Goal: Task Accomplishment & Management: Complete application form

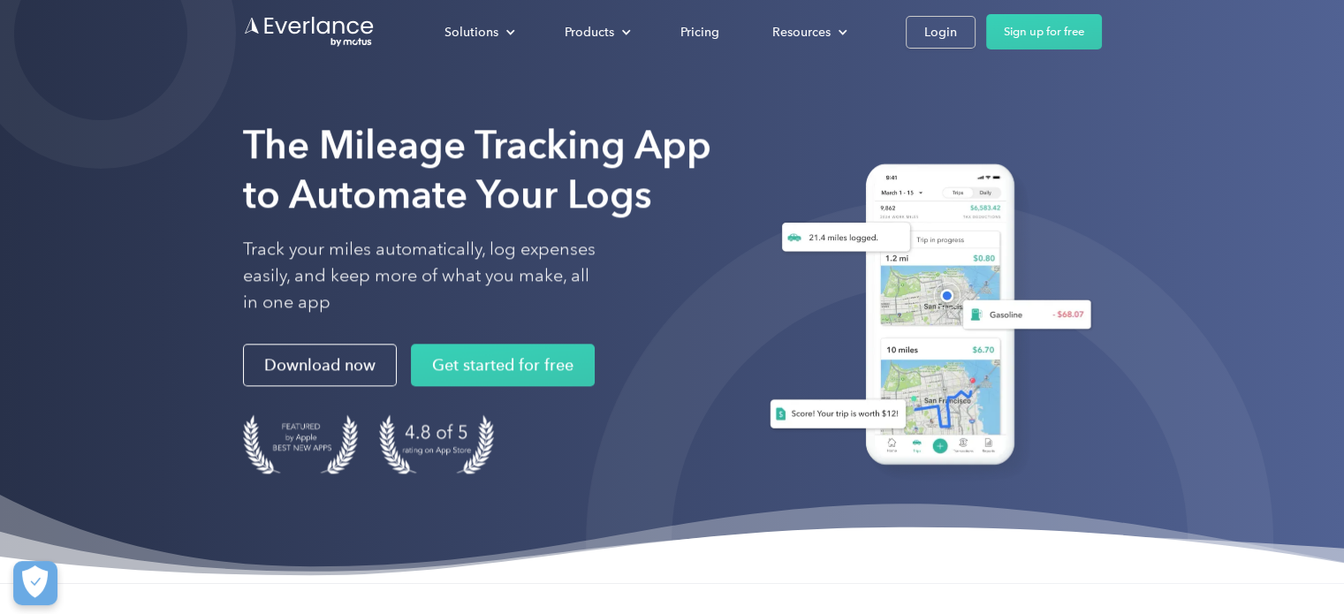
click at [951, 49] on div "Solutions For companies Easy vehicle reimbursements For self-employed Maximize …" at bounding box center [760, 31] width 684 height 35
click at [944, 38] on div "Login" at bounding box center [940, 32] width 33 height 22
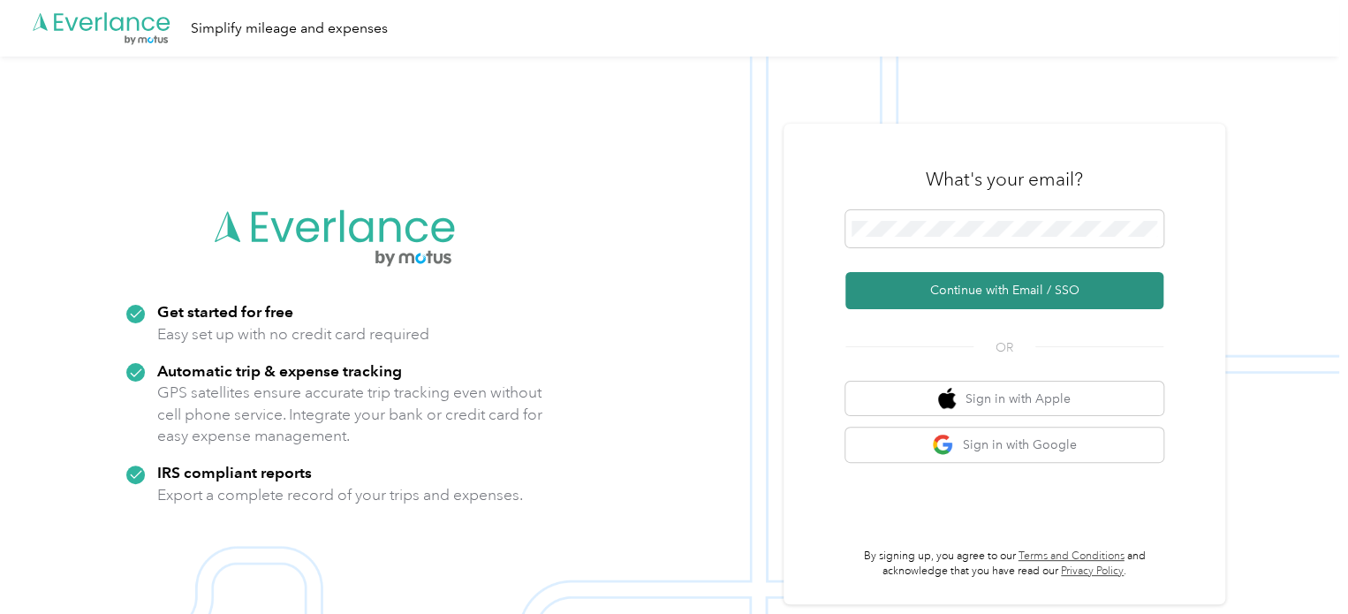
click at [1010, 288] on button "Continue with Email / SSO" at bounding box center [1004, 290] width 318 height 37
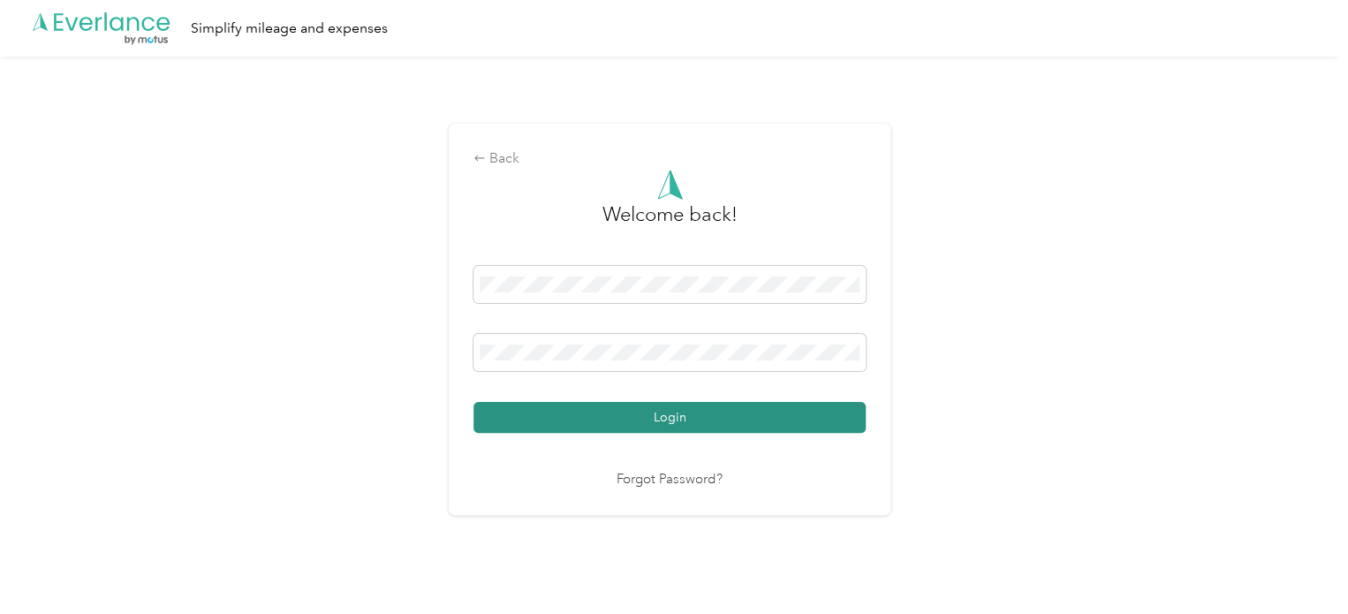
click at [568, 416] on button "Login" at bounding box center [670, 417] width 392 height 31
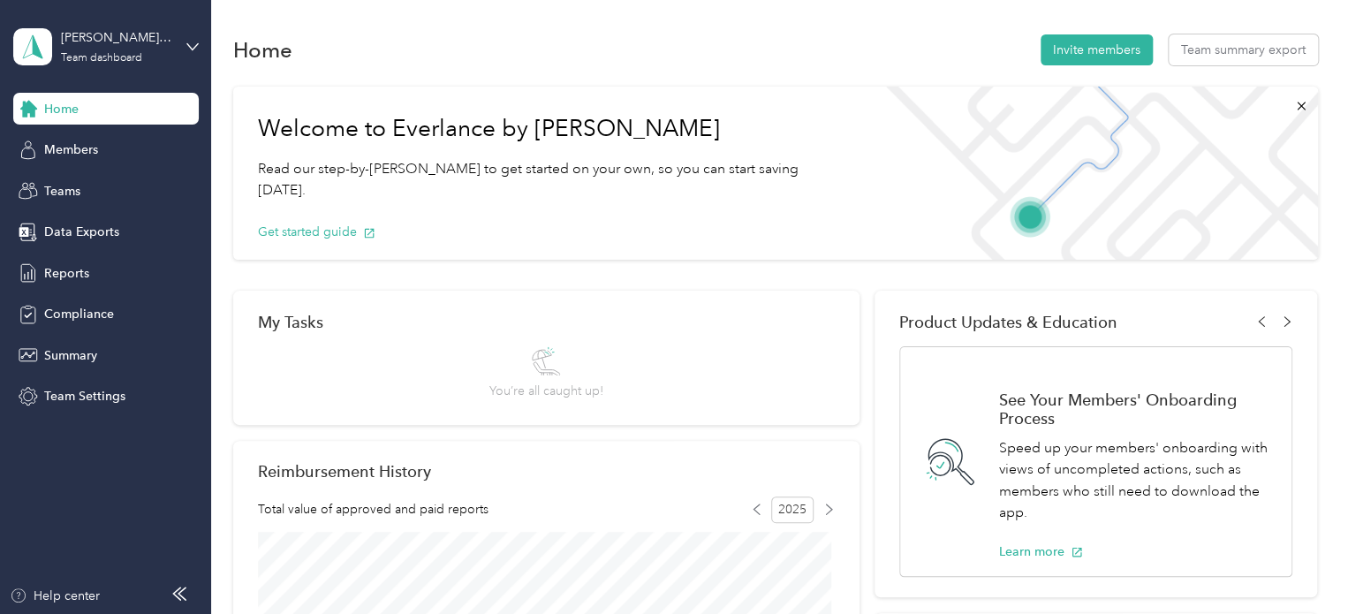
click at [93, 64] on div "Miranda Jacob's Team Team dashboard" at bounding box center [92, 46] width 159 height 37
click at [95, 184] on div "Personal dashboard" at bounding box center [83, 185] width 111 height 19
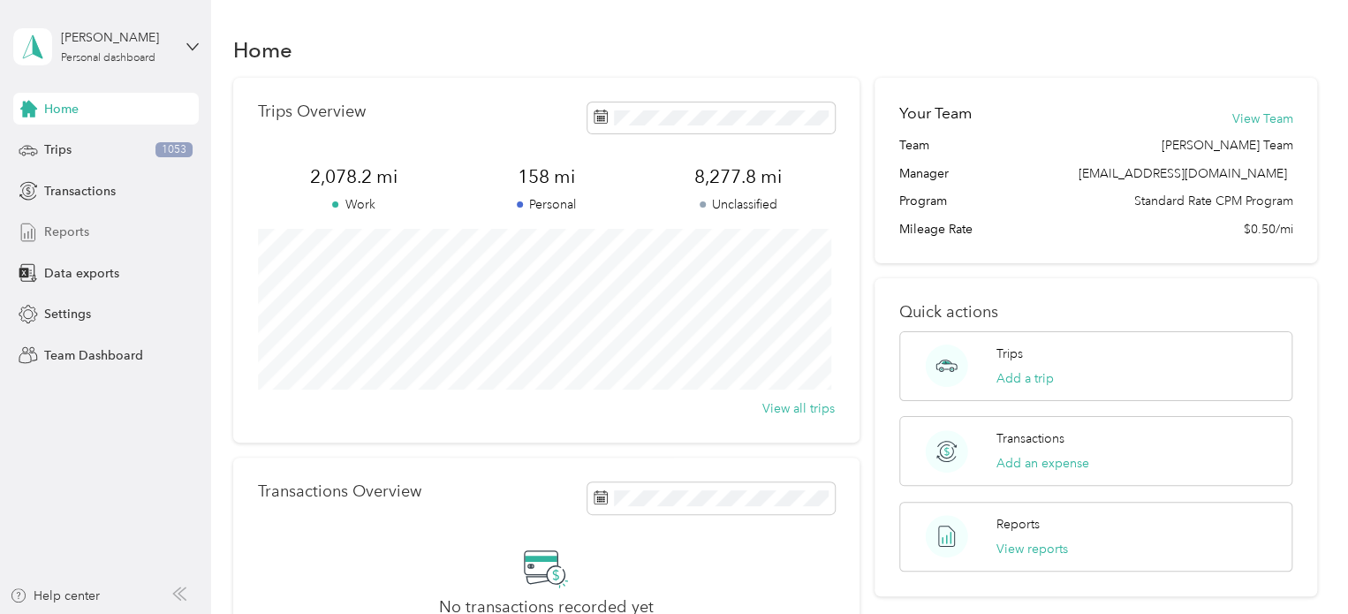
click at [60, 230] on span "Reports" at bounding box center [66, 232] width 45 height 19
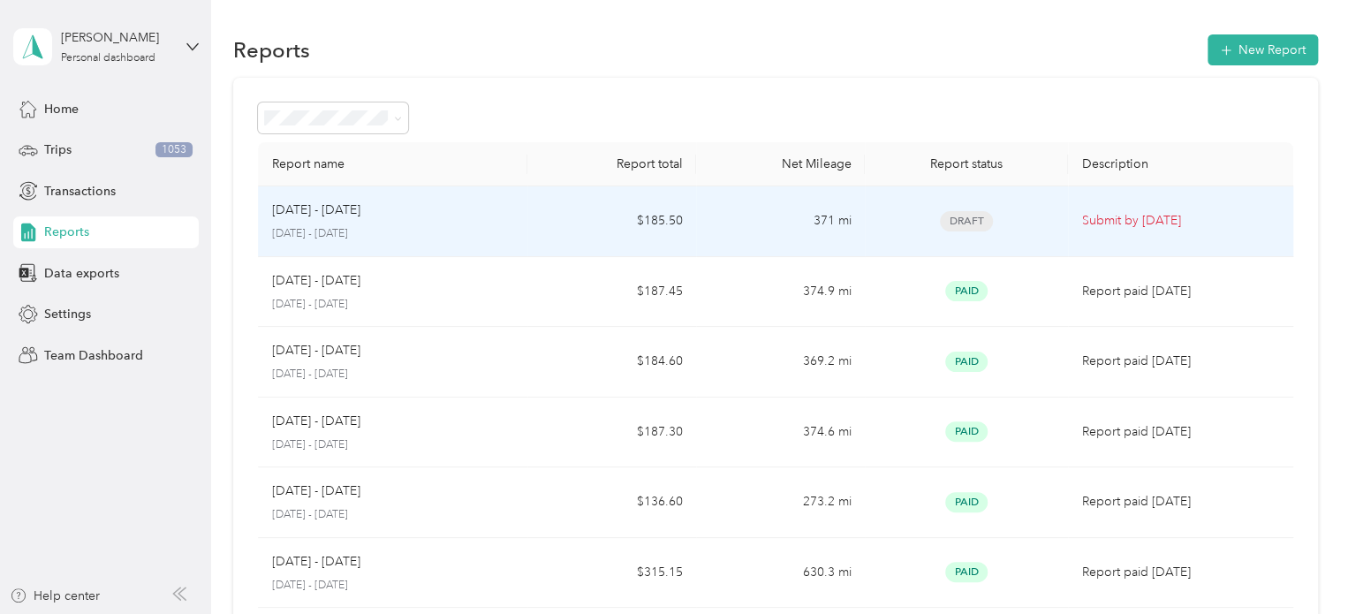
click at [331, 221] on div "Sep 21 - Oct 4, 2025 Sep 21 - Oct 4, 2025" at bounding box center [393, 222] width 242 height 42
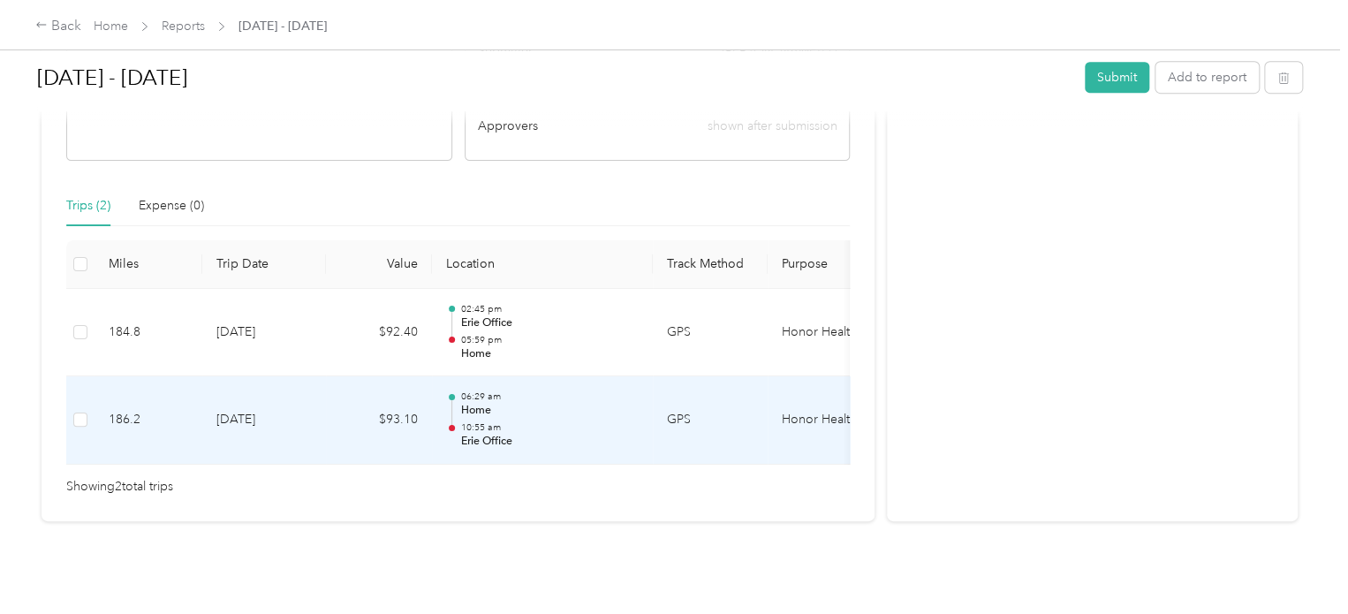
click at [300, 390] on td "9-24-2025" at bounding box center [264, 420] width 124 height 88
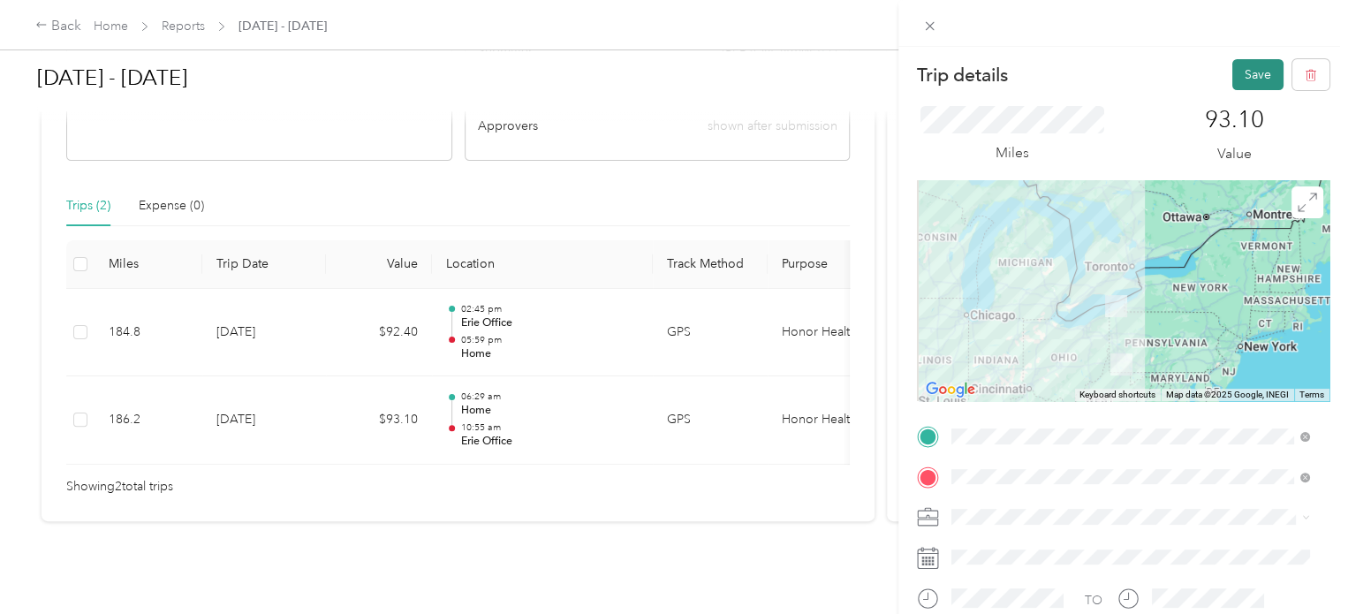
click at [1235, 80] on button "Save" at bounding box center [1257, 74] width 51 height 31
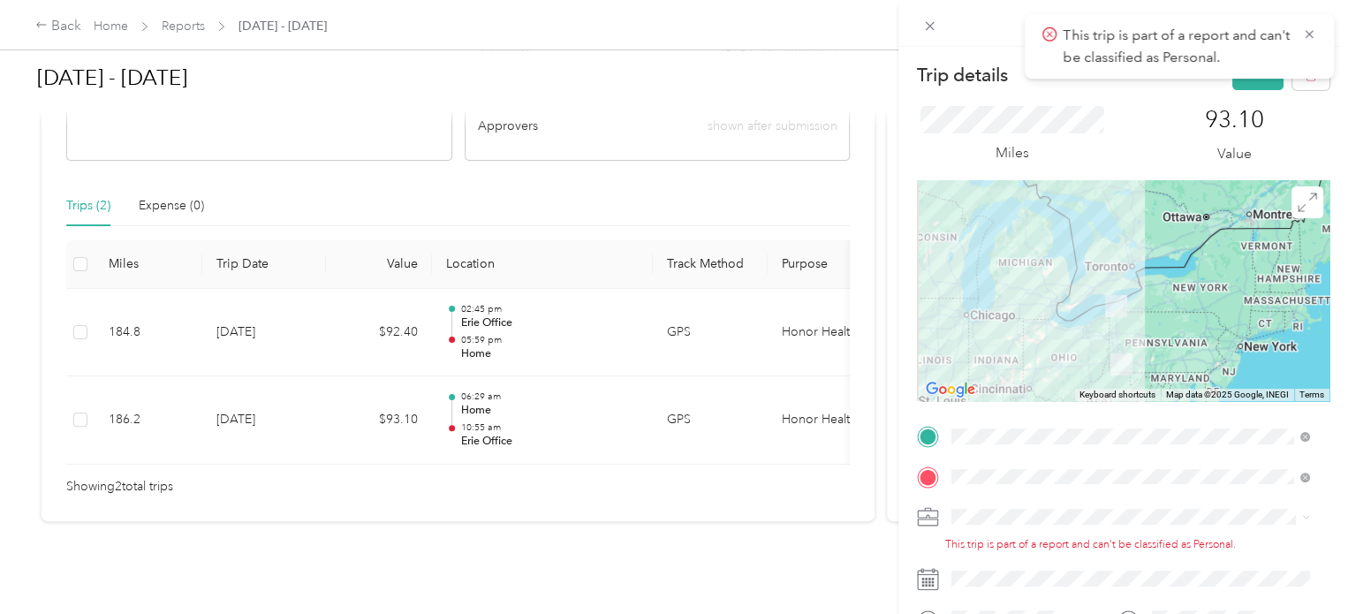
drag, startPoint x: 467, startPoint y: 446, endPoint x: 614, endPoint y: 445, distance: 146.7
click at [614, 445] on div "Trip details Save This trip cannot be edited because it is either under review,…" at bounding box center [674, 307] width 1348 height 614
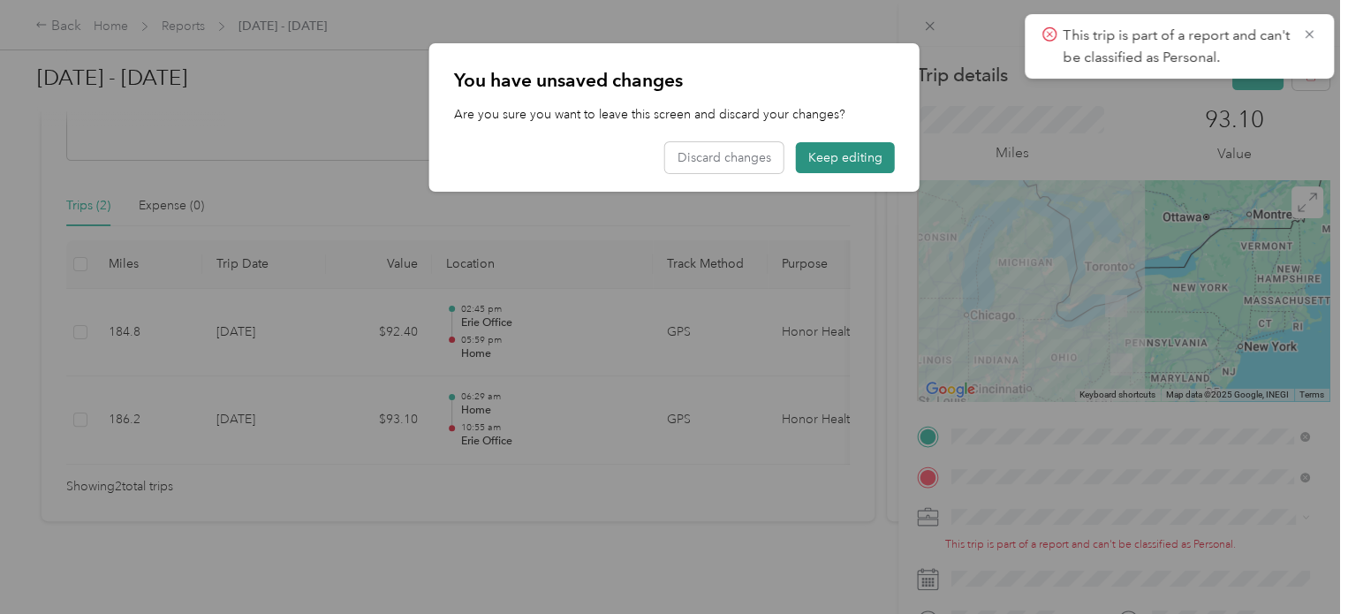
click at [814, 158] on button "Keep editing" at bounding box center [845, 157] width 99 height 31
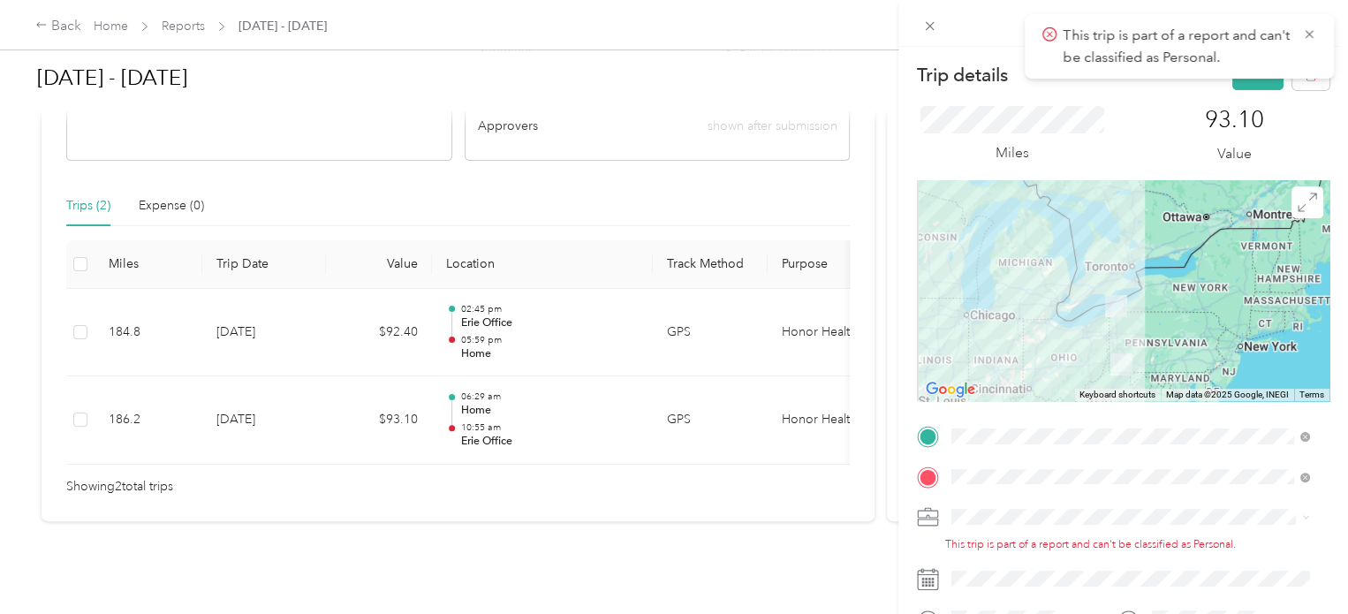
click at [546, 335] on div "Trip details Save This trip cannot be edited because it is either under review,…" at bounding box center [674, 307] width 1348 height 614
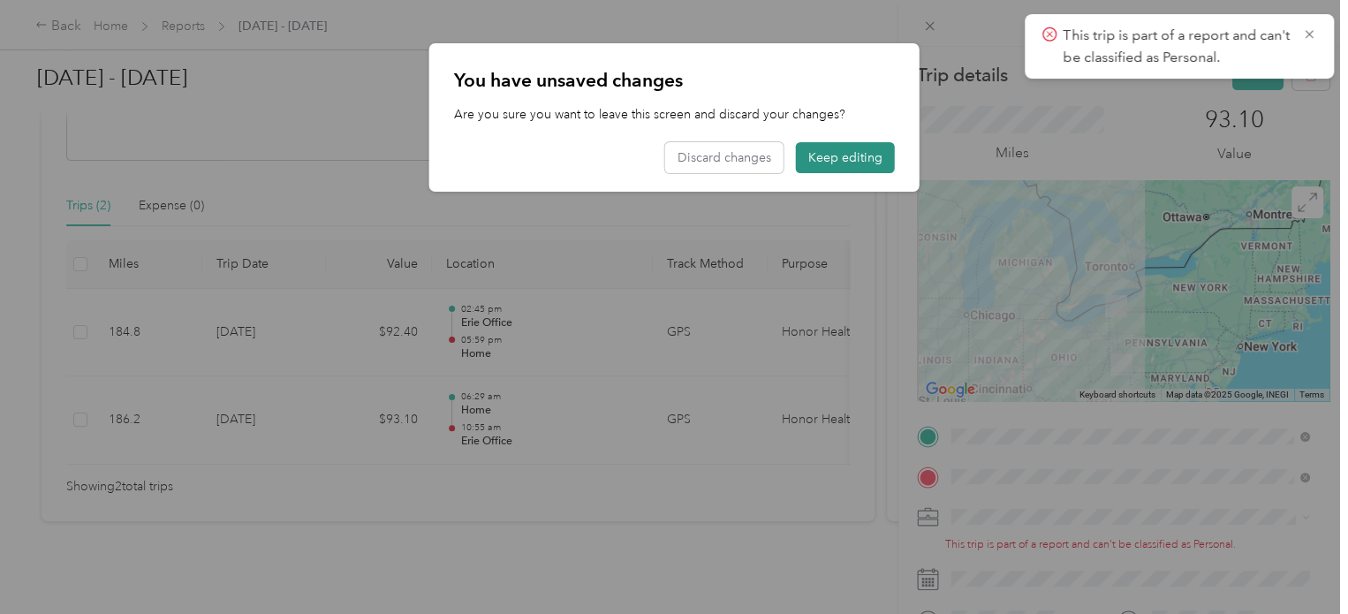
click at [849, 163] on button "Keep editing" at bounding box center [845, 157] width 99 height 31
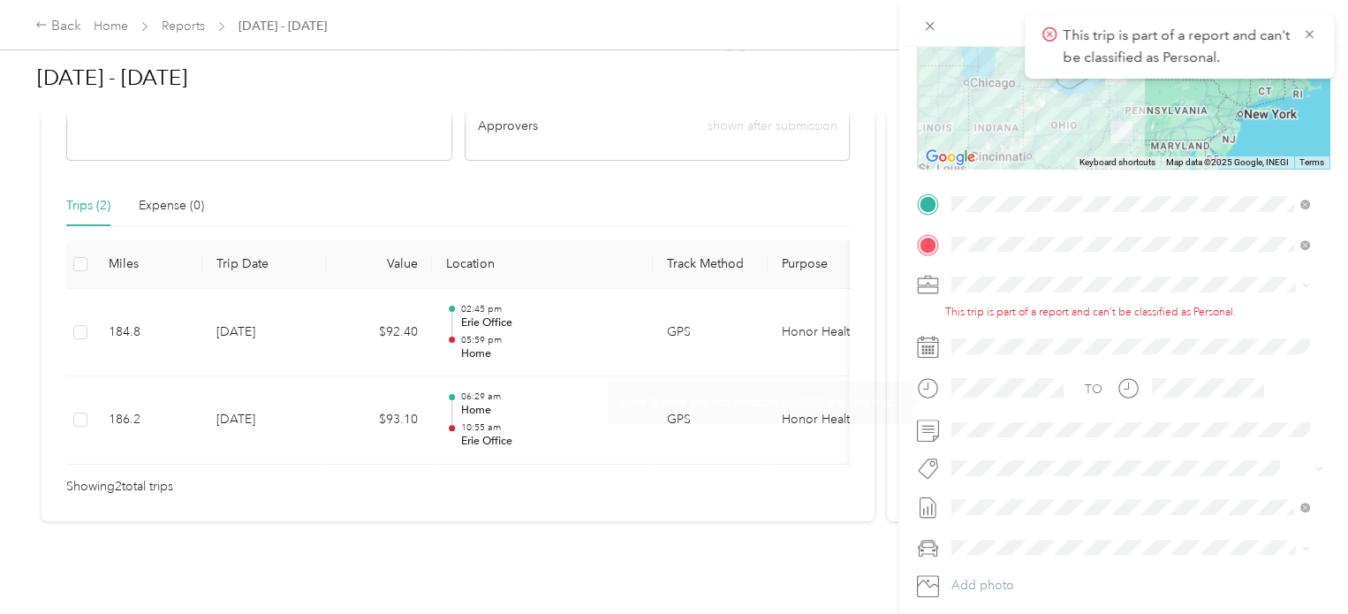
scroll to position [265, 0]
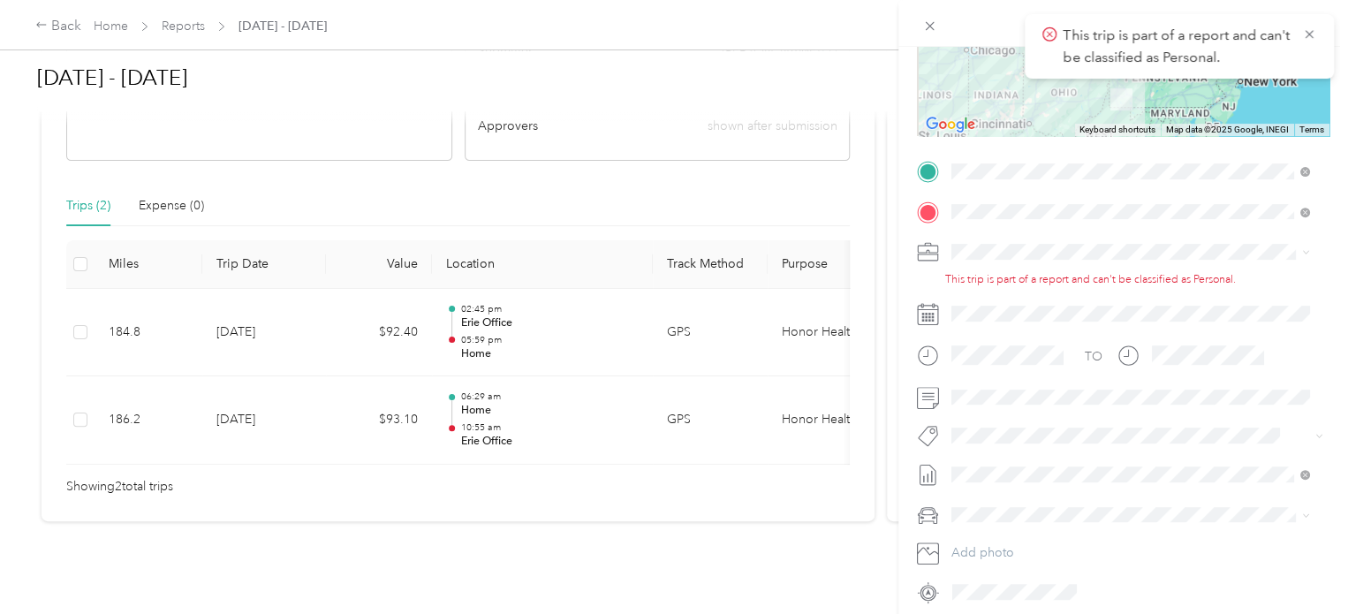
click at [832, 513] on div "Trip details Save This trip cannot be edited because it is either under review,…" at bounding box center [674, 307] width 1348 height 614
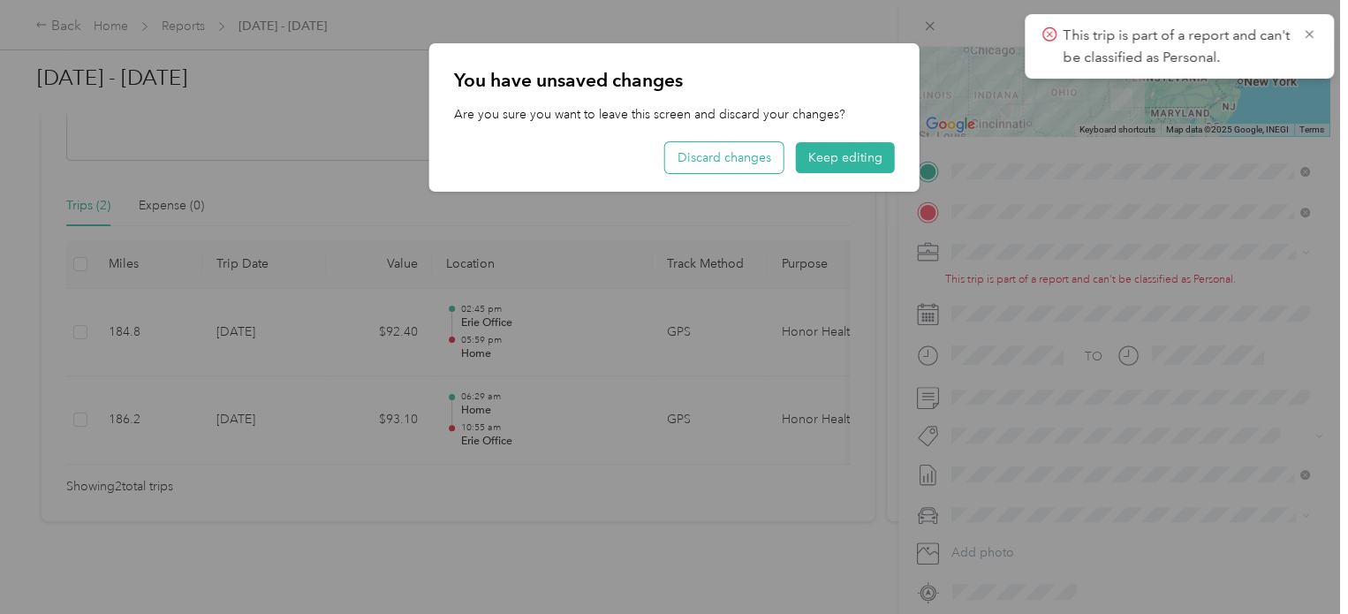
click at [757, 163] on button "Discard changes" at bounding box center [724, 157] width 118 height 31
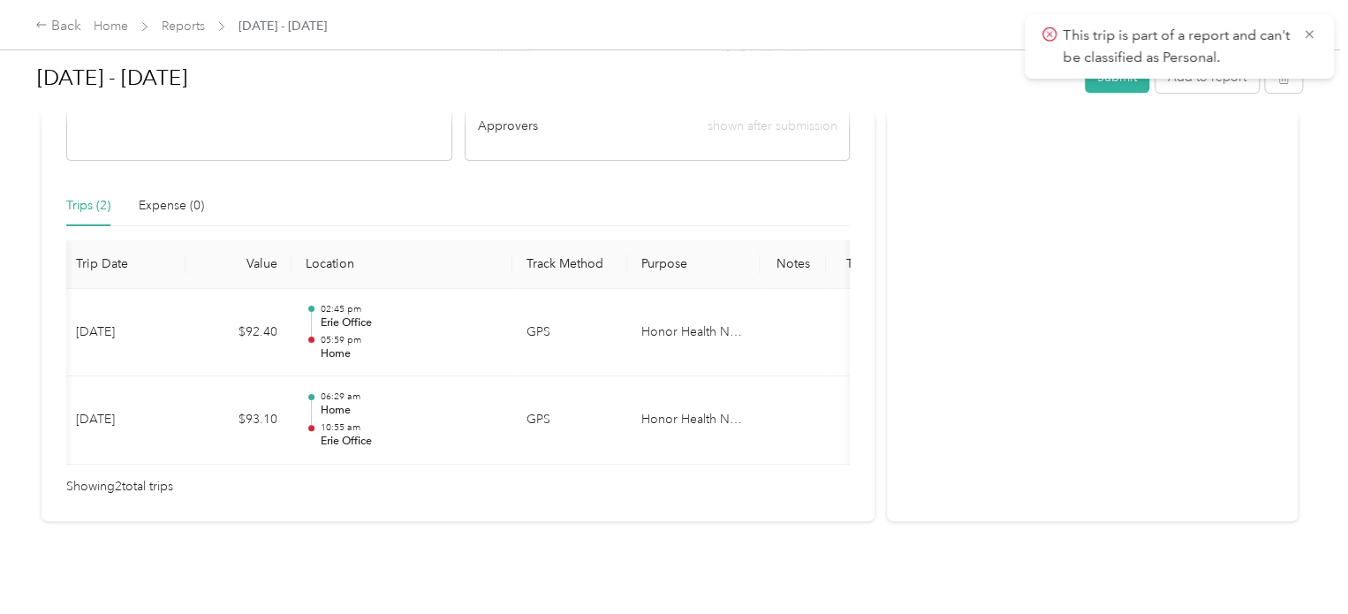
scroll to position [0, 251]
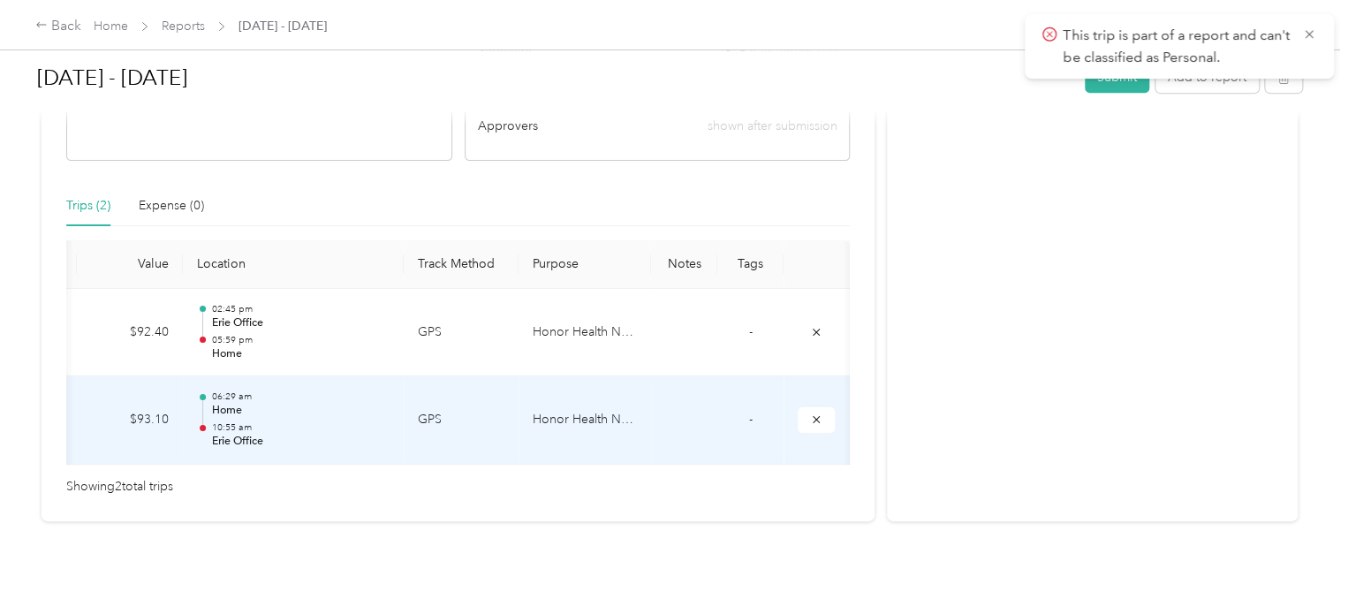
click at [752, 396] on td "-" at bounding box center [750, 420] width 66 height 88
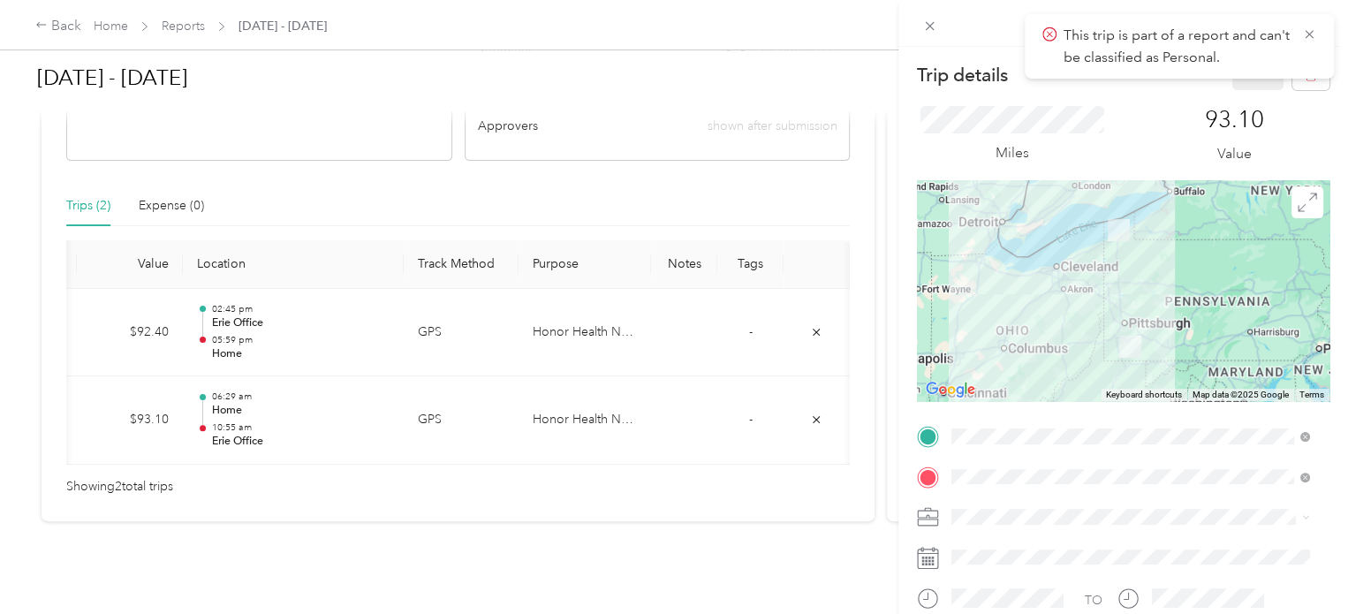
click at [1304, 42] on span "This trip is part of a report and can't be classified as Personal." at bounding box center [1179, 46] width 274 height 43
click at [1308, 31] on icon at bounding box center [1309, 35] width 14 height 16
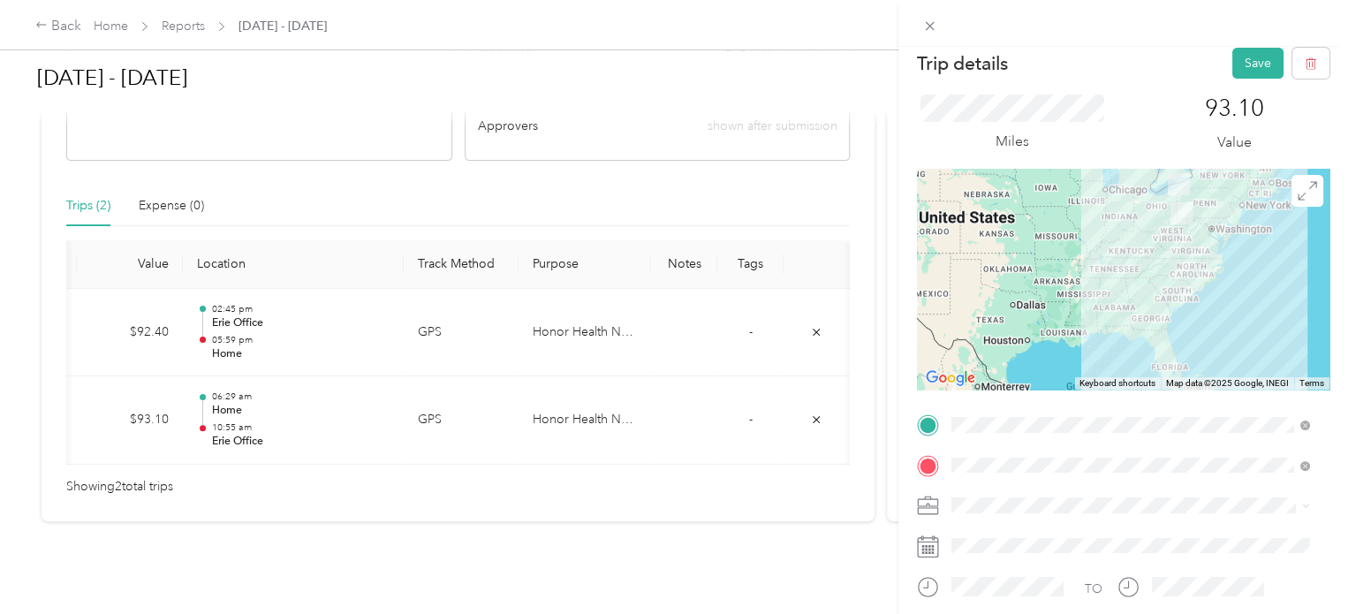
scroll to position [0, 0]
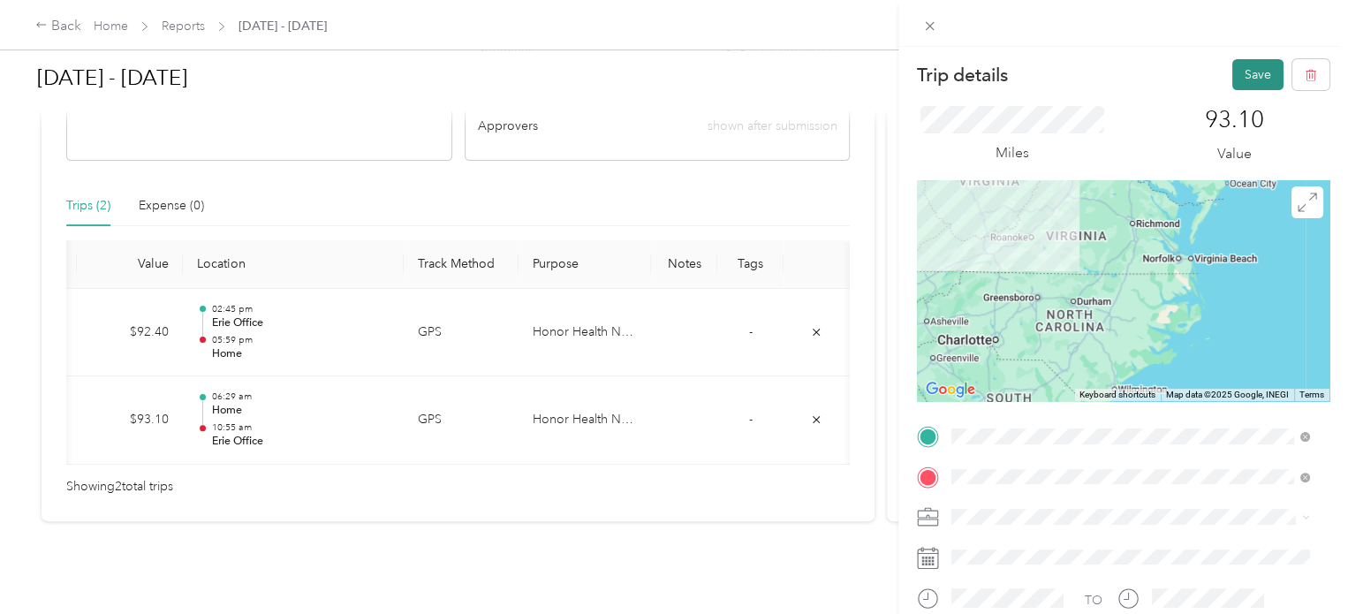
click at [1239, 63] on button "Save" at bounding box center [1257, 74] width 51 height 31
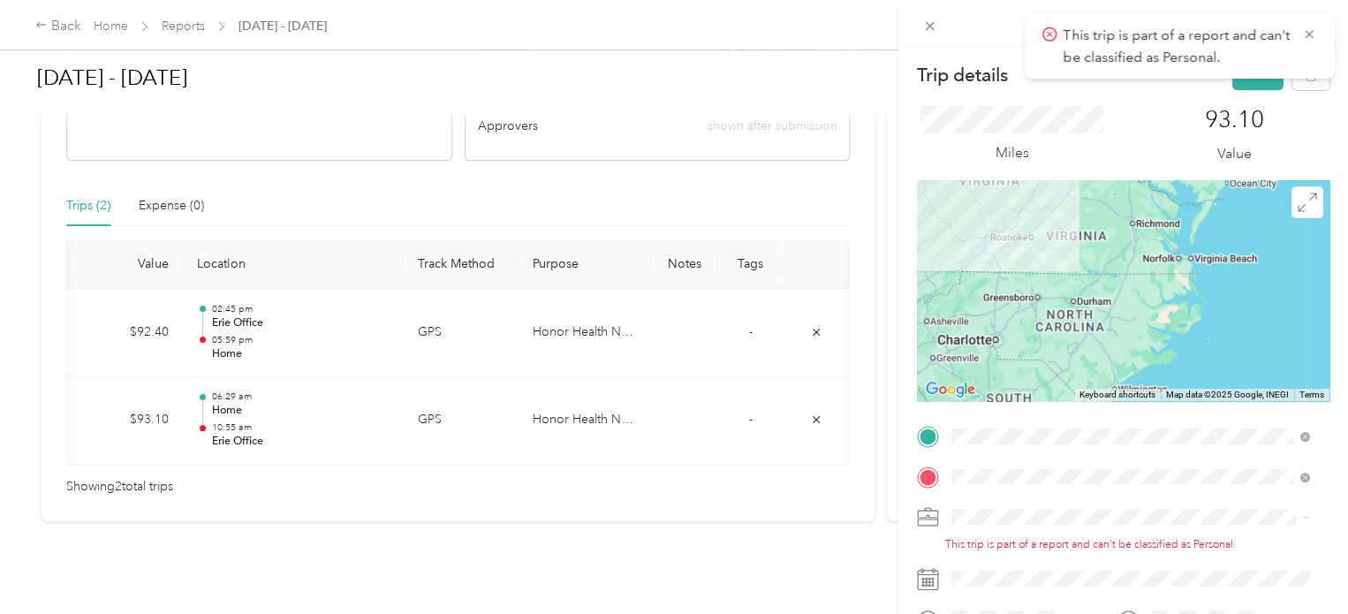
click at [1312, 34] on icon at bounding box center [1309, 35] width 14 height 16
click at [1075, 549] on li "Honor Health Network" at bounding box center [1130, 548] width 370 height 31
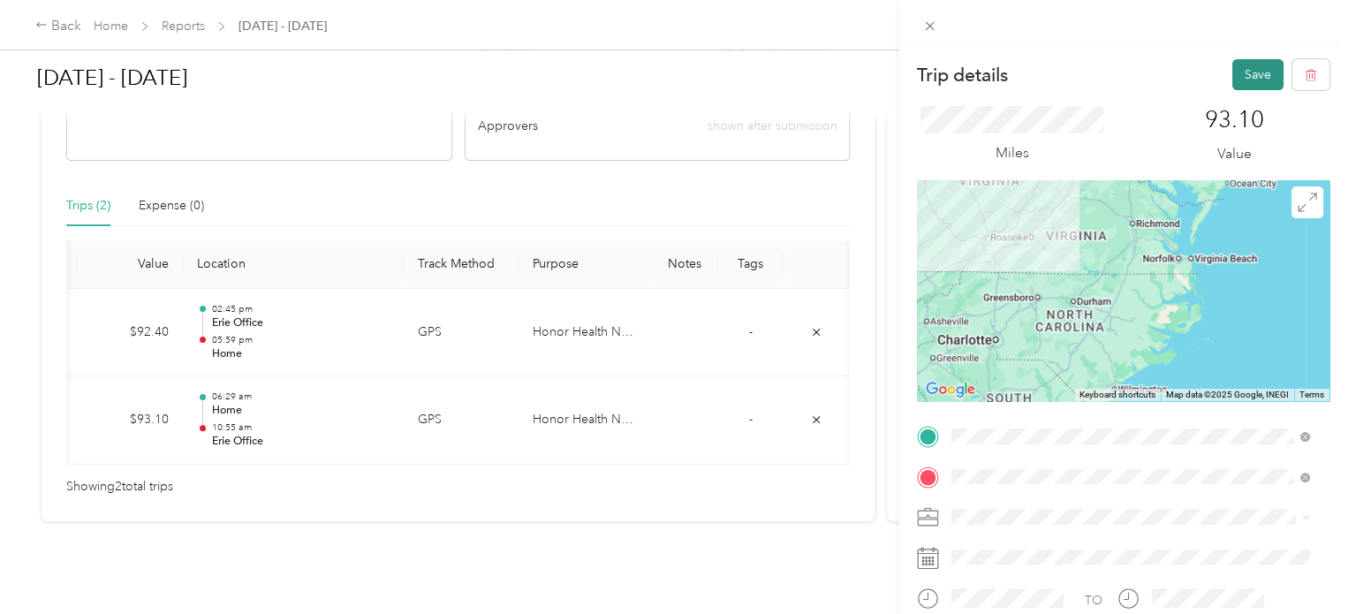
click at [1265, 81] on button "Save" at bounding box center [1257, 74] width 51 height 31
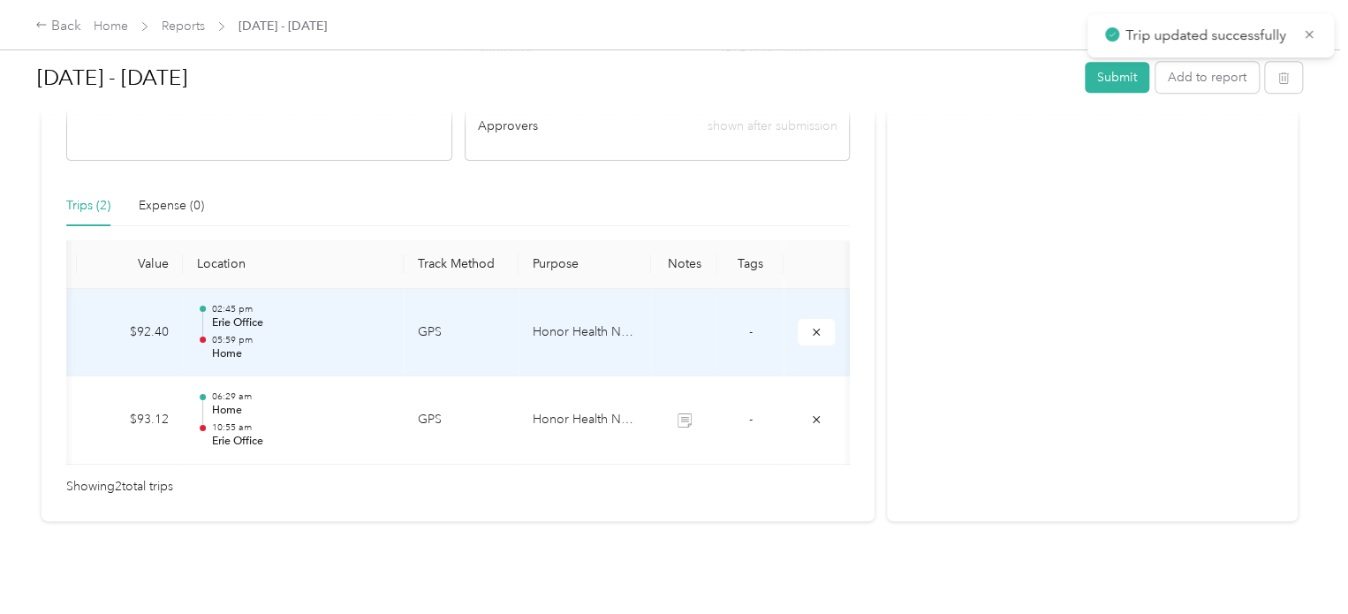
click at [651, 295] on td at bounding box center [684, 333] width 66 height 88
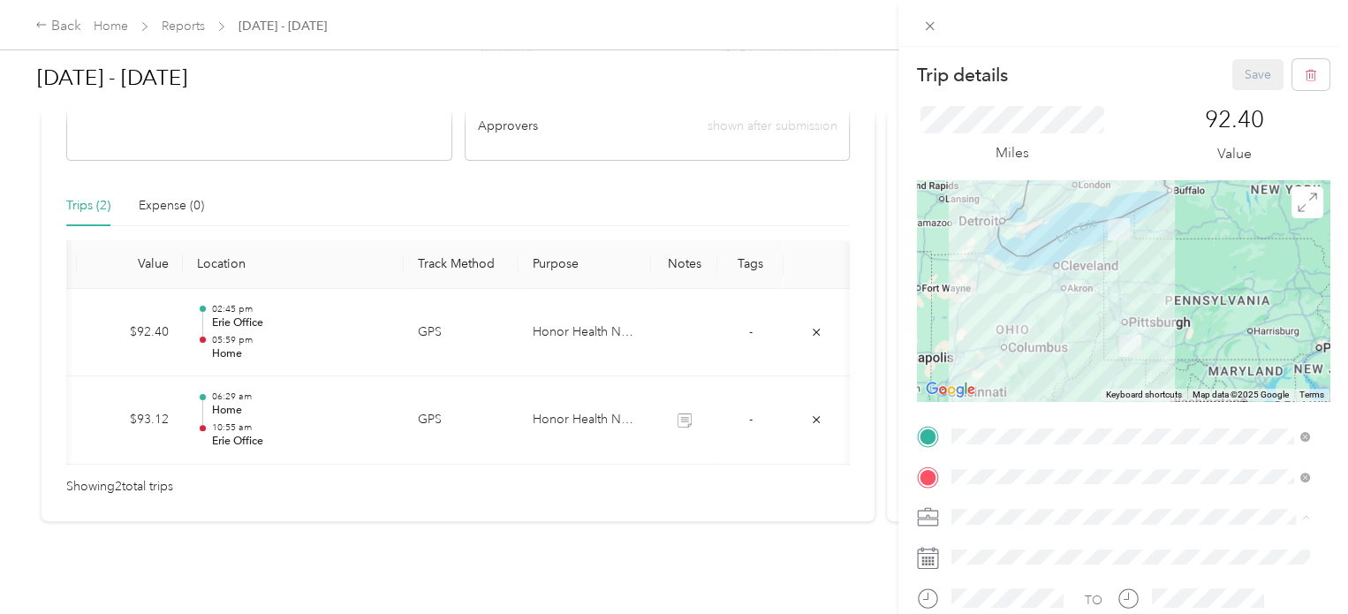
click at [1050, 539] on div "Honor Health Network" at bounding box center [1130, 548] width 345 height 19
click at [1240, 87] on button "Save" at bounding box center [1257, 74] width 51 height 31
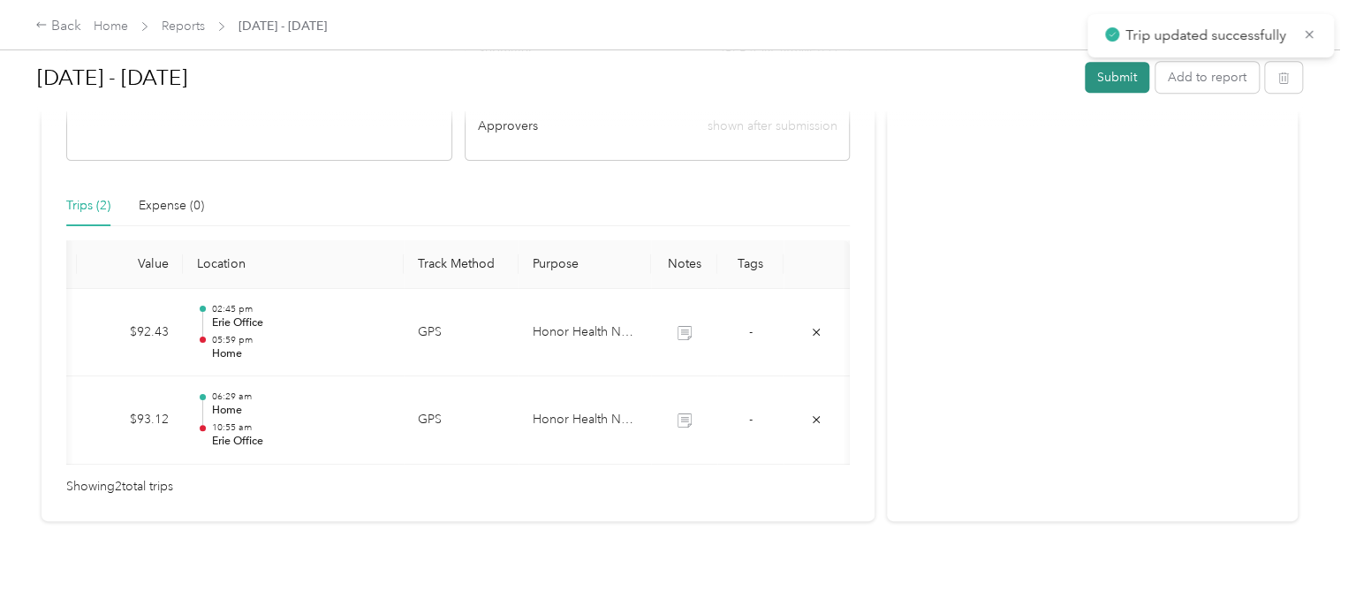
click at [1104, 80] on button "Submit" at bounding box center [1117, 77] width 64 height 31
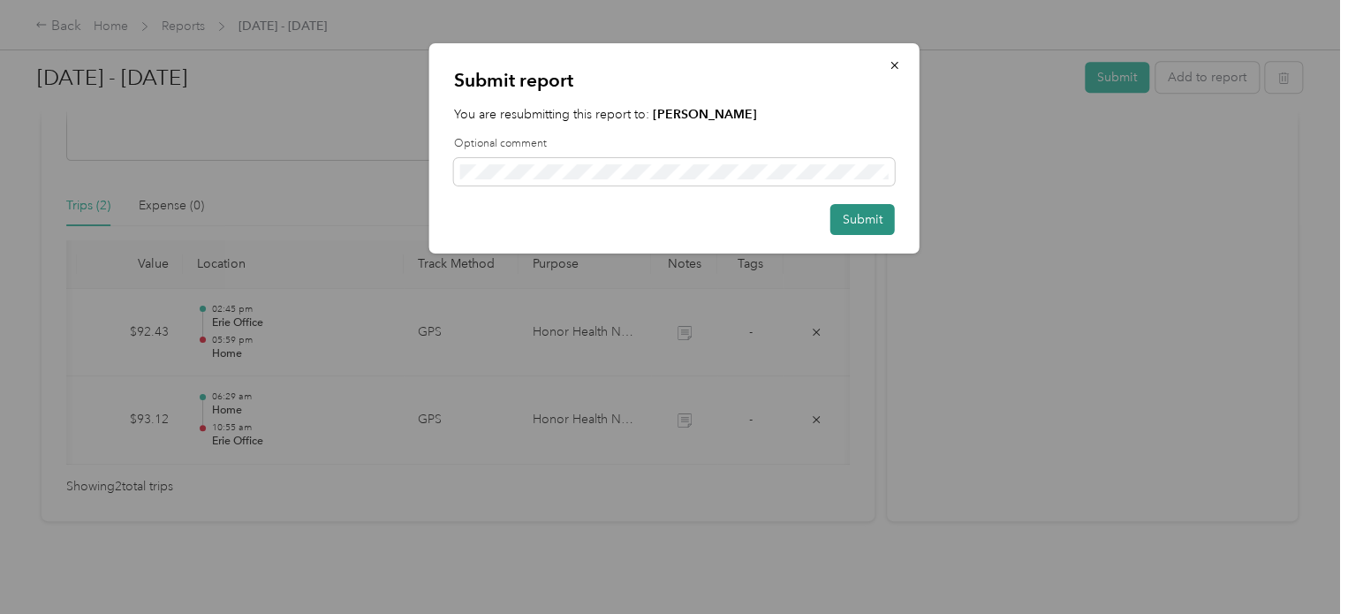
click at [878, 224] on button "Submit" at bounding box center [862, 219] width 64 height 31
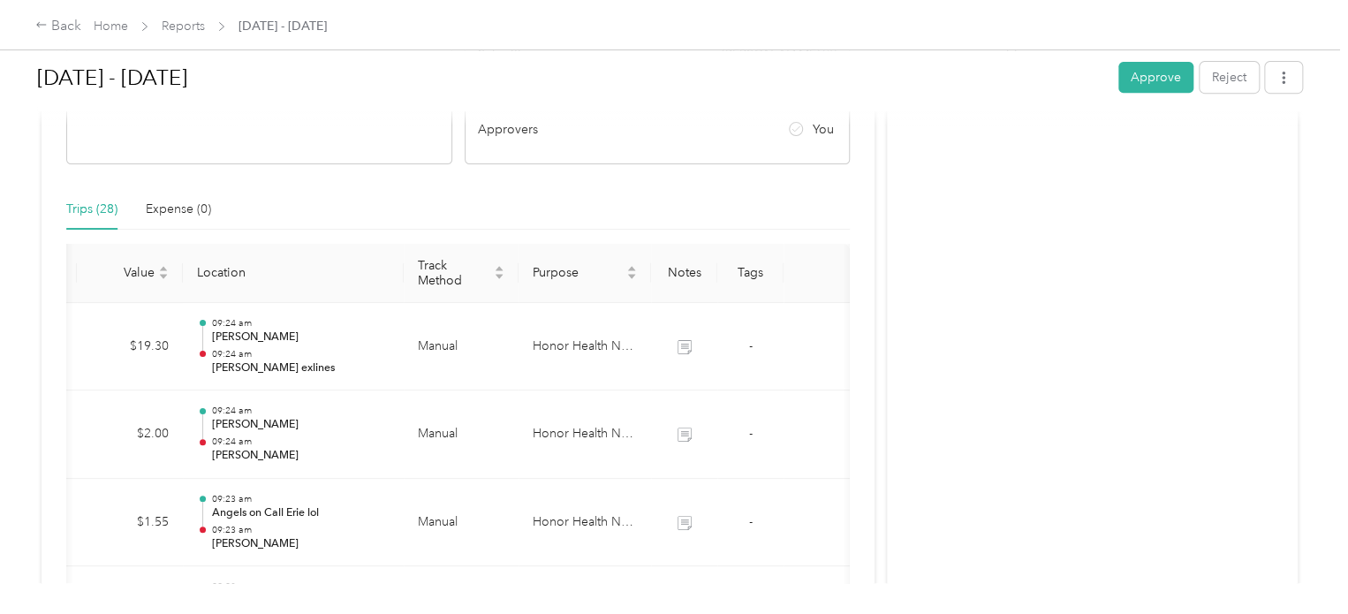
scroll to position [353, 0]
